Goal: Use online tool/utility: Utilize a website feature to perform a specific function

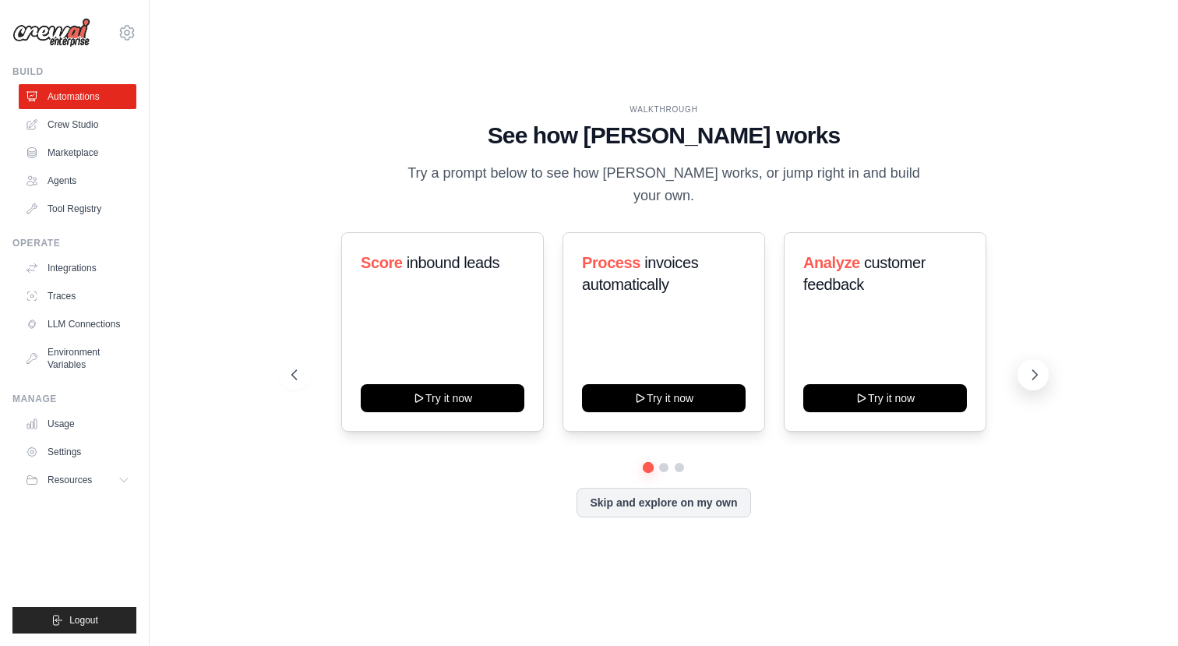
click at [1030, 367] on icon at bounding box center [1035, 375] width 16 height 16
click at [434, 254] on span "social media posting" at bounding box center [439, 273] width 157 height 39
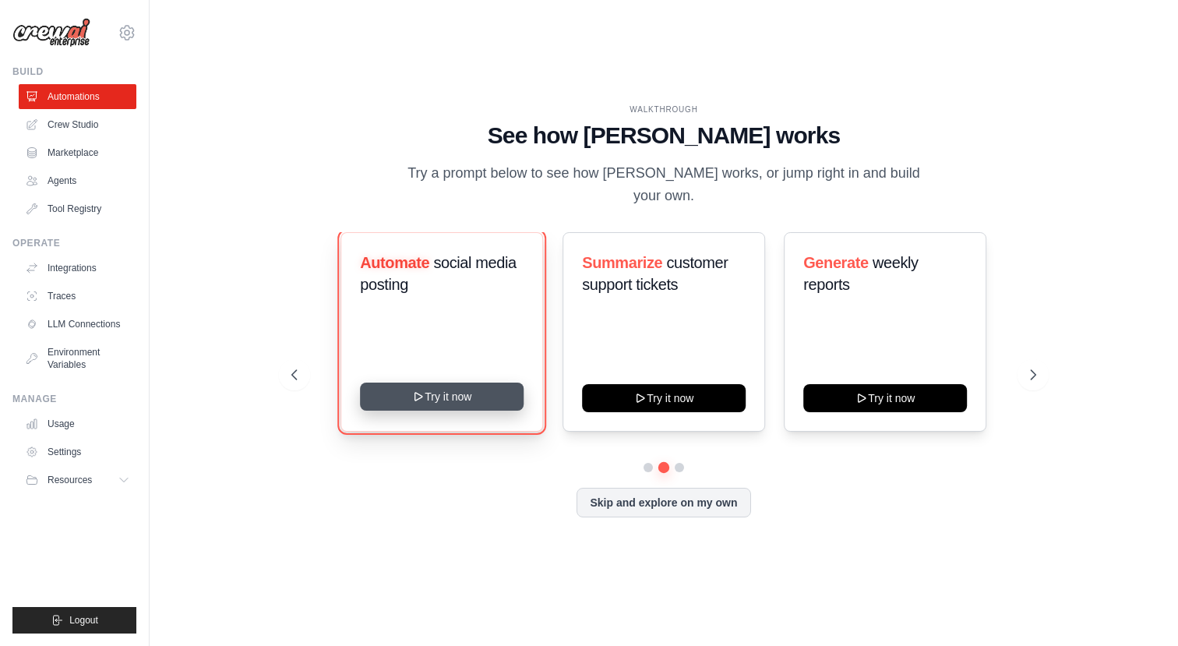
click at [450, 392] on button "Try it now" at bounding box center [443, 397] width 164 height 28
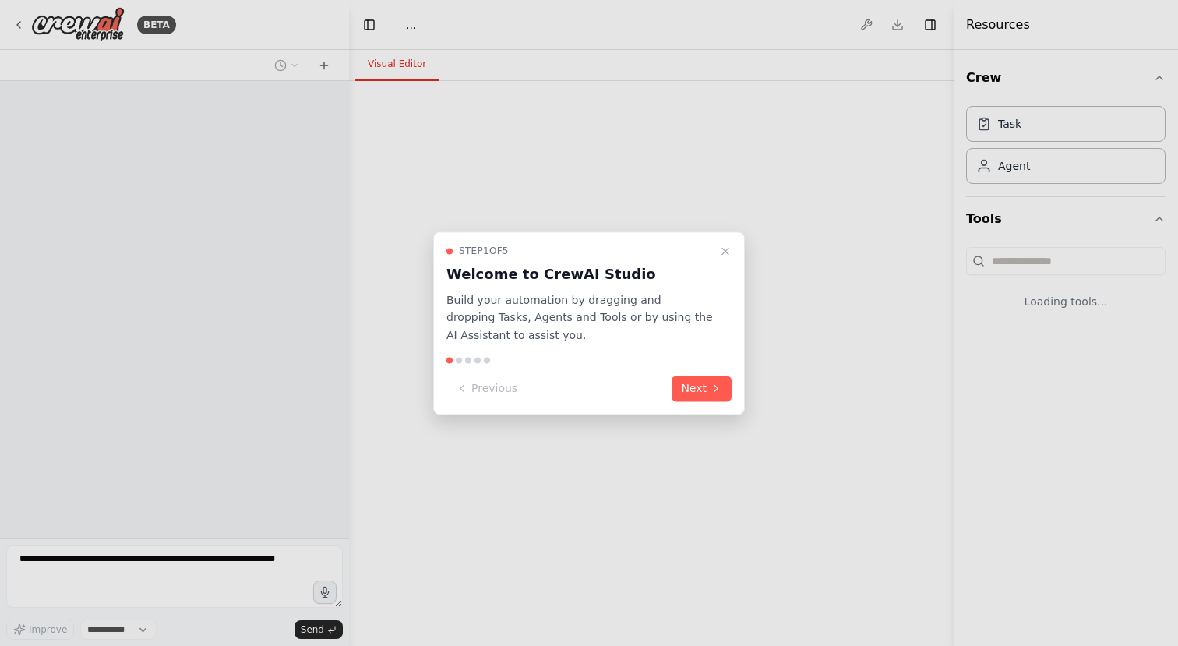
select select "****"
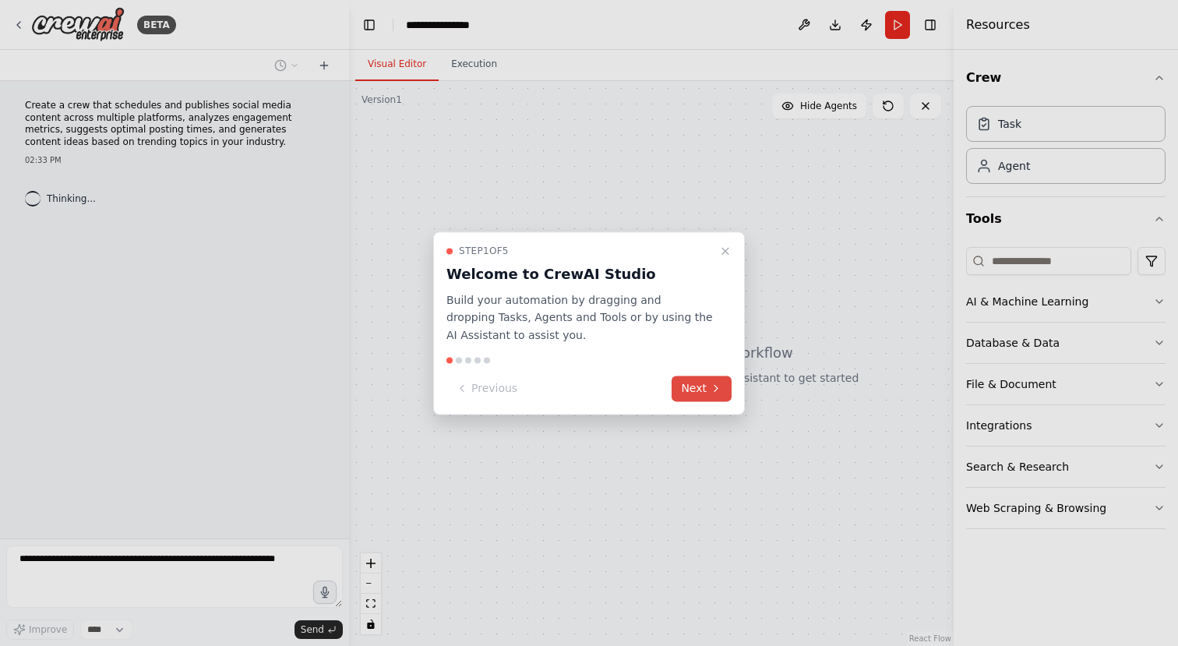
click at [708, 395] on button "Next" at bounding box center [702, 389] width 60 height 26
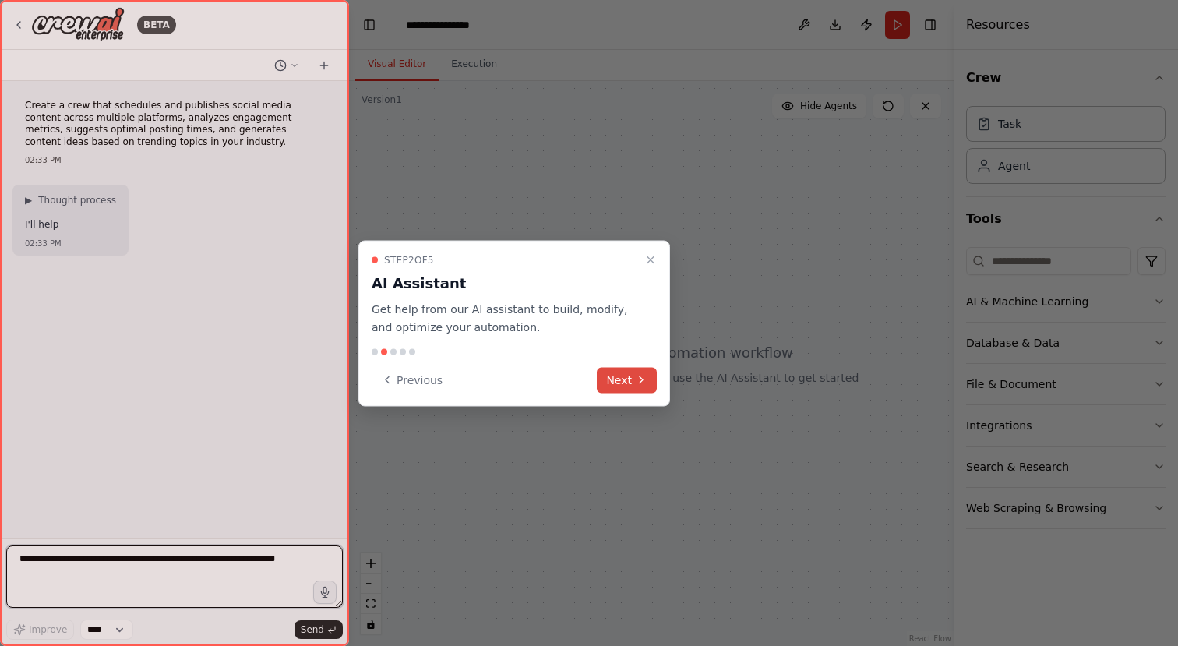
click at [634, 377] on button "Next" at bounding box center [627, 380] width 60 height 26
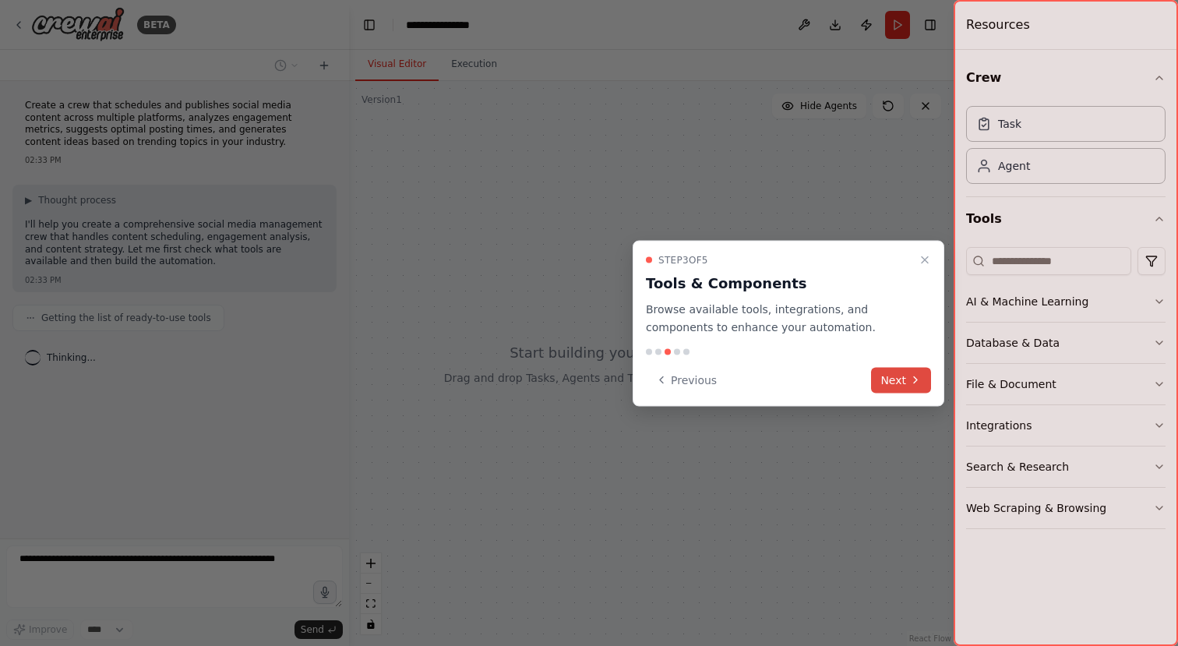
click at [910, 377] on icon at bounding box center [916, 380] width 12 height 12
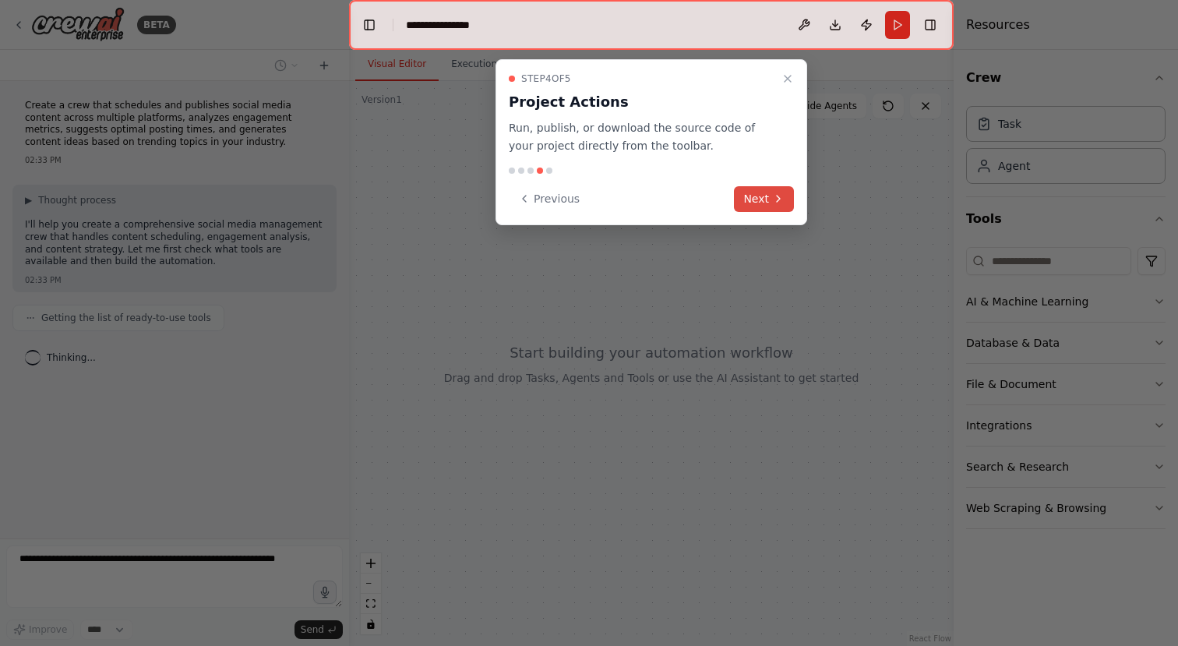
click at [761, 205] on button "Next" at bounding box center [764, 199] width 60 height 26
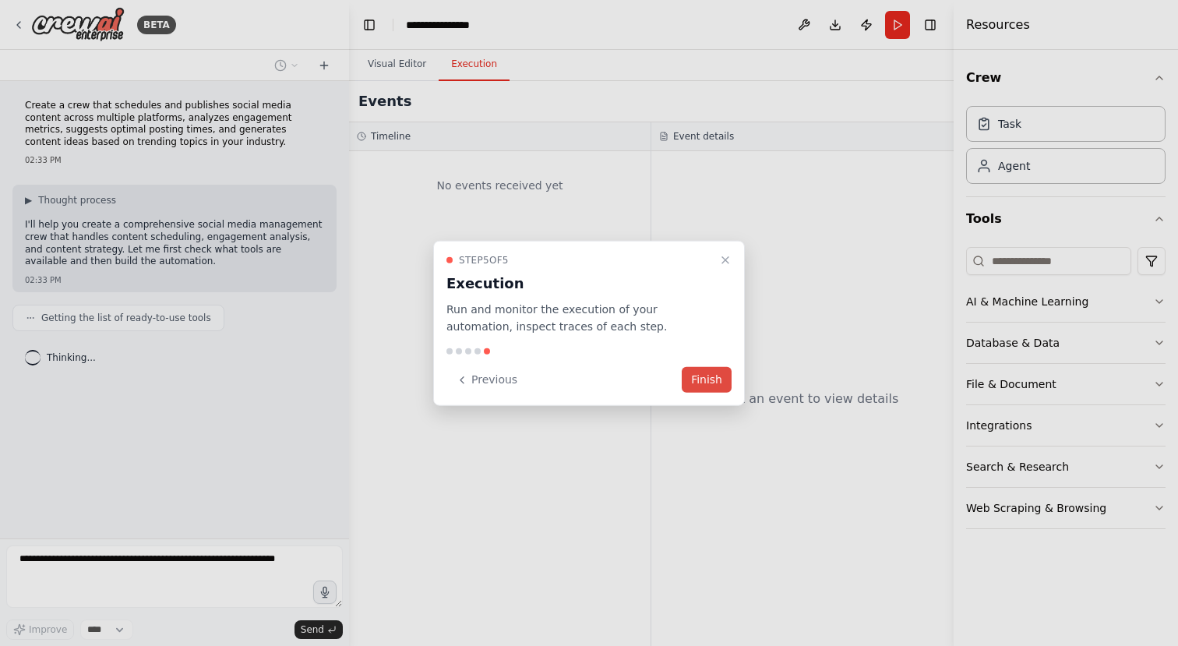
click at [707, 386] on button "Finish" at bounding box center [707, 380] width 50 height 26
